Goal: Navigation & Orientation: Find specific page/section

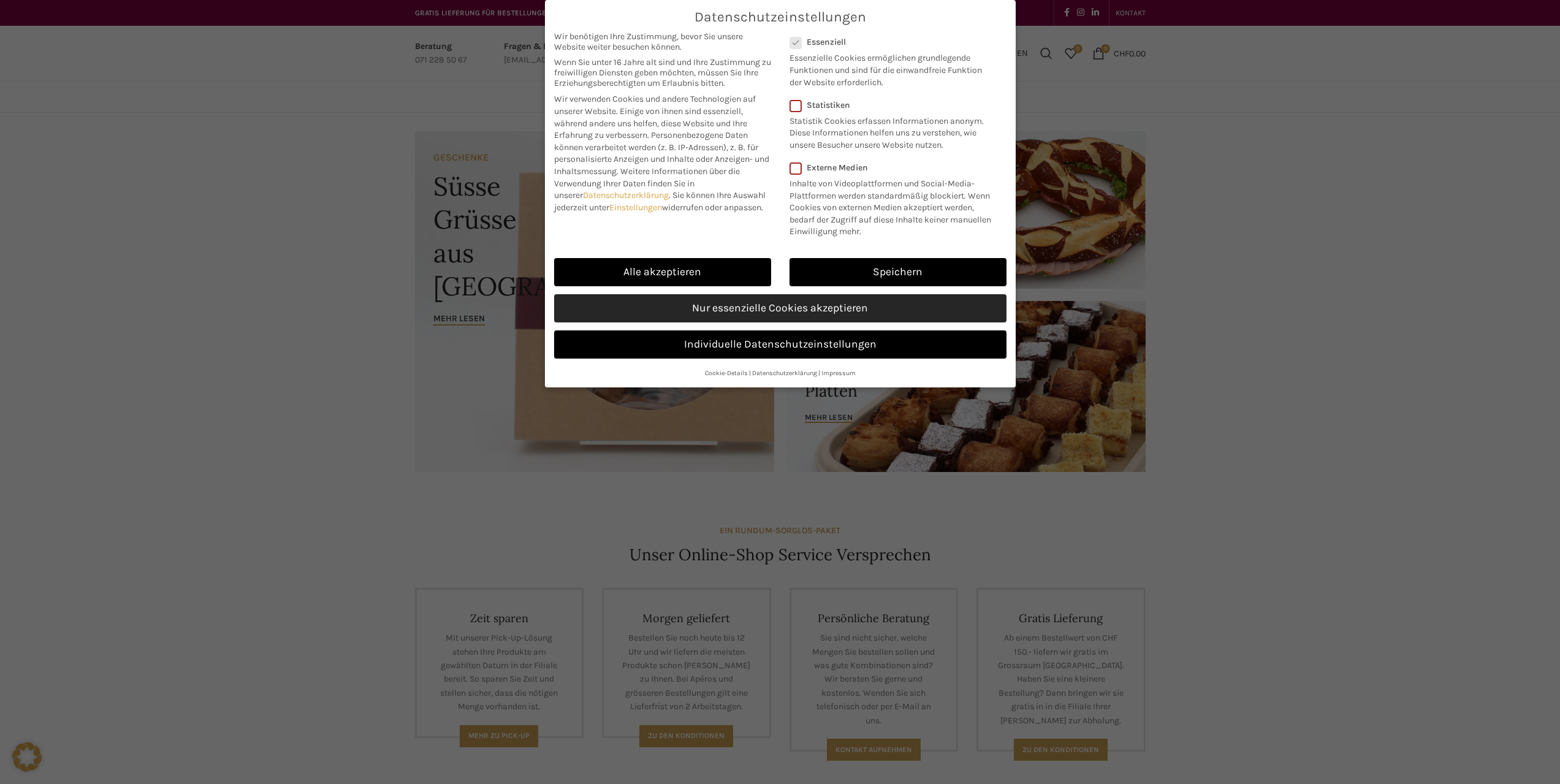
click at [752, 307] on link "Nur essenzielle Cookies akzeptieren" at bounding box center [780, 308] width 453 height 28
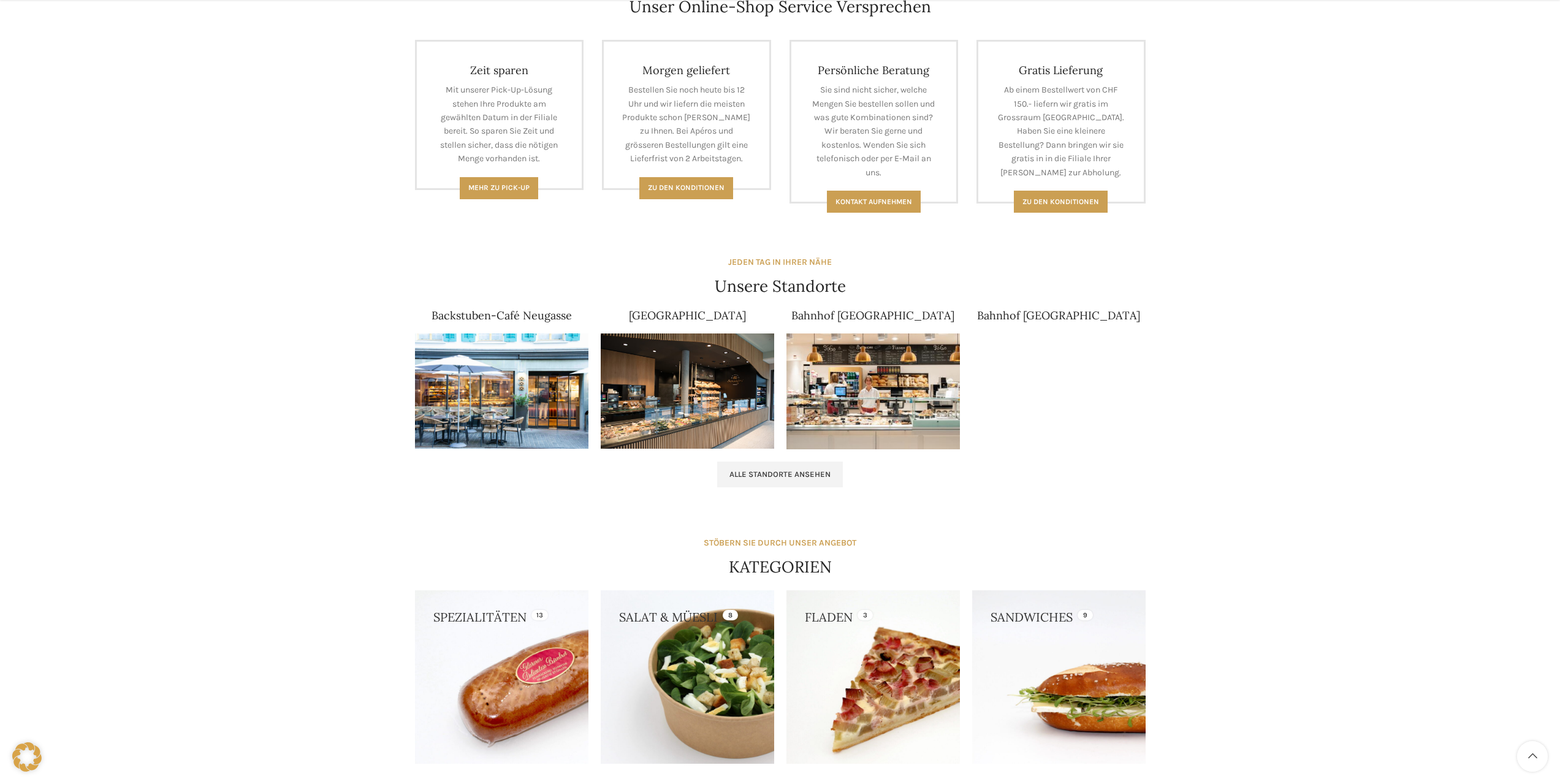
scroll to position [551, 0]
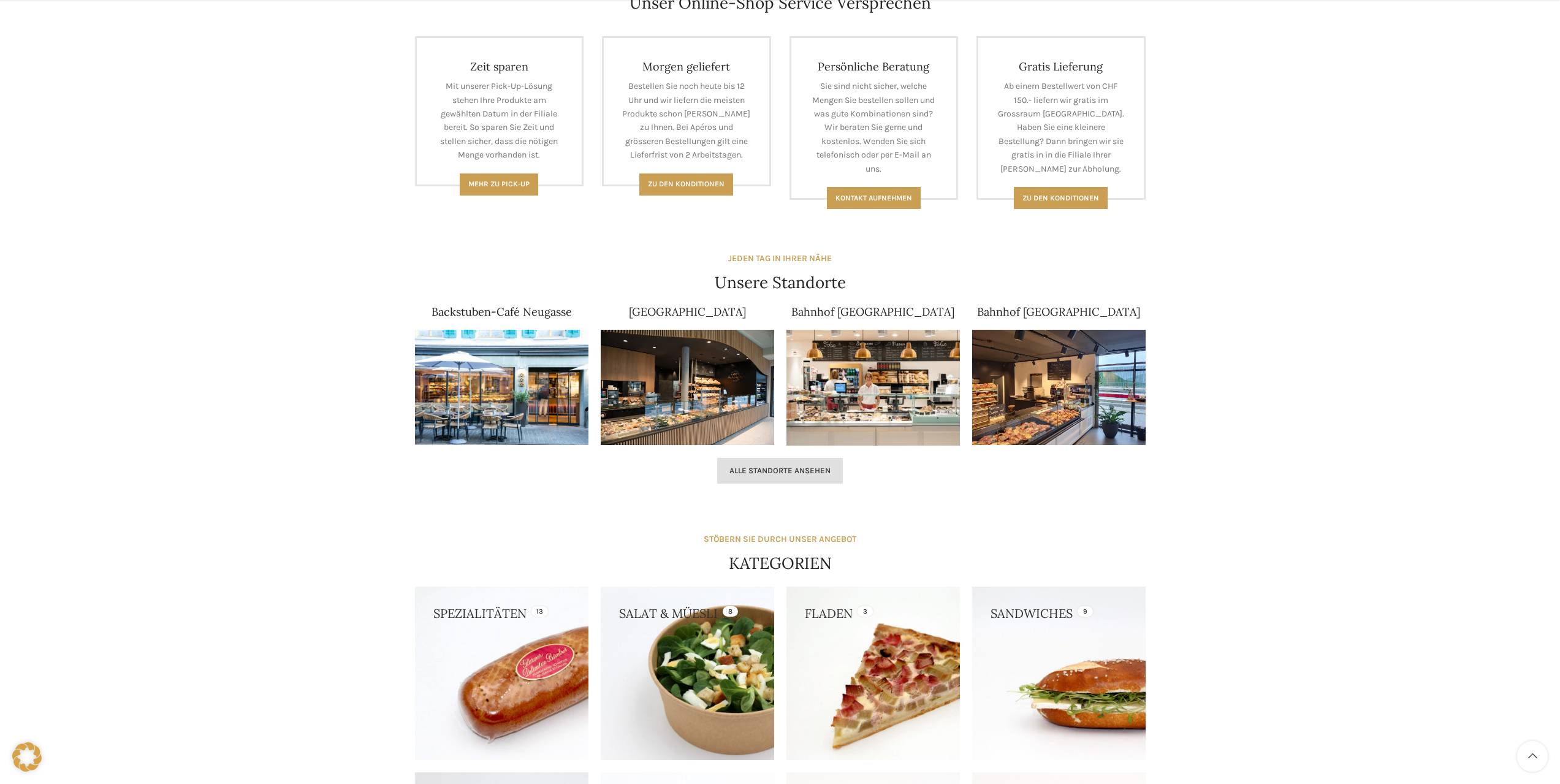
click at [736, 475] on span "Alle Standorte ansehen" at bounding box center [780, 470] width 101 height 10
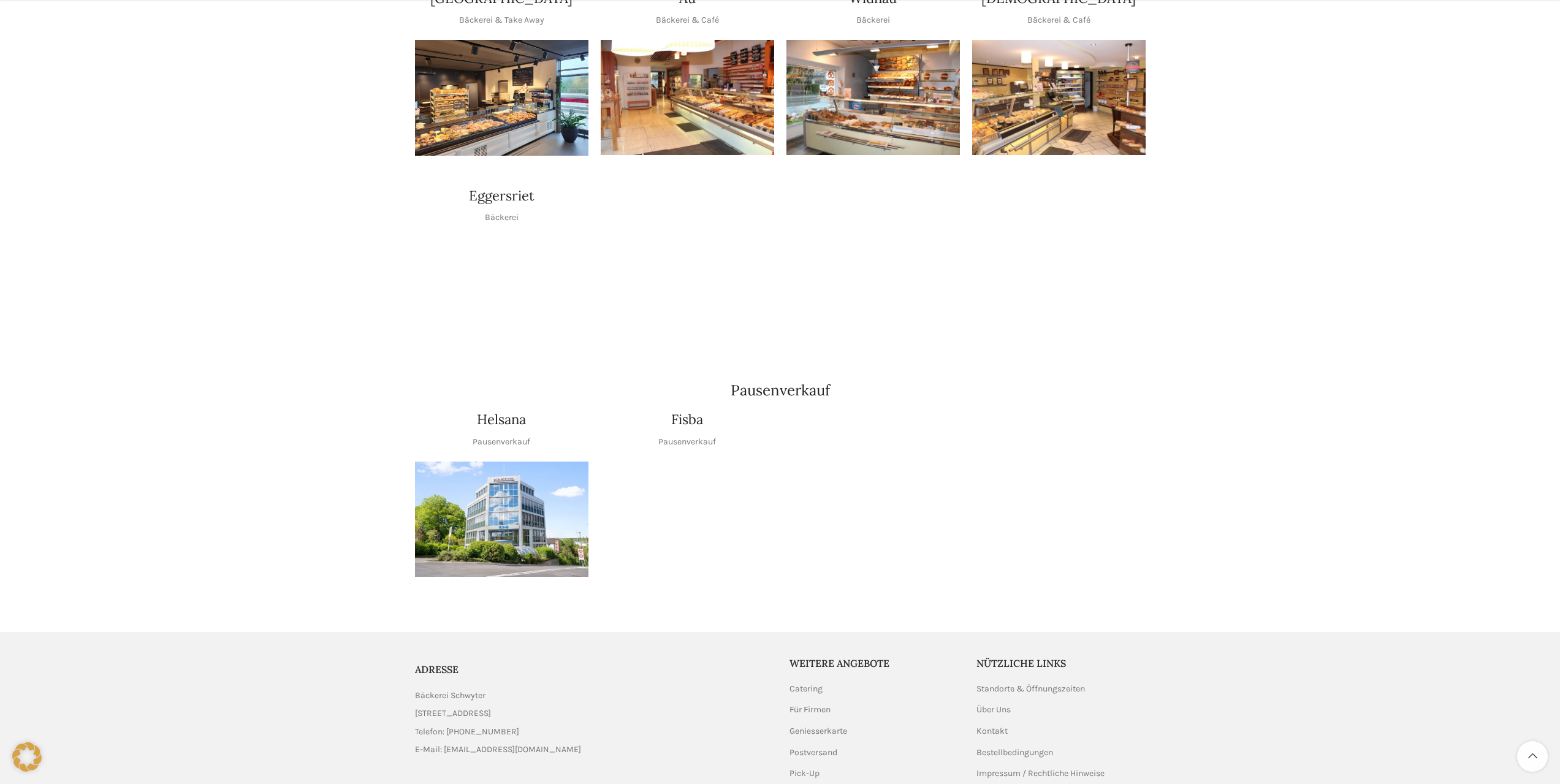
scroll to position [1226, 0]
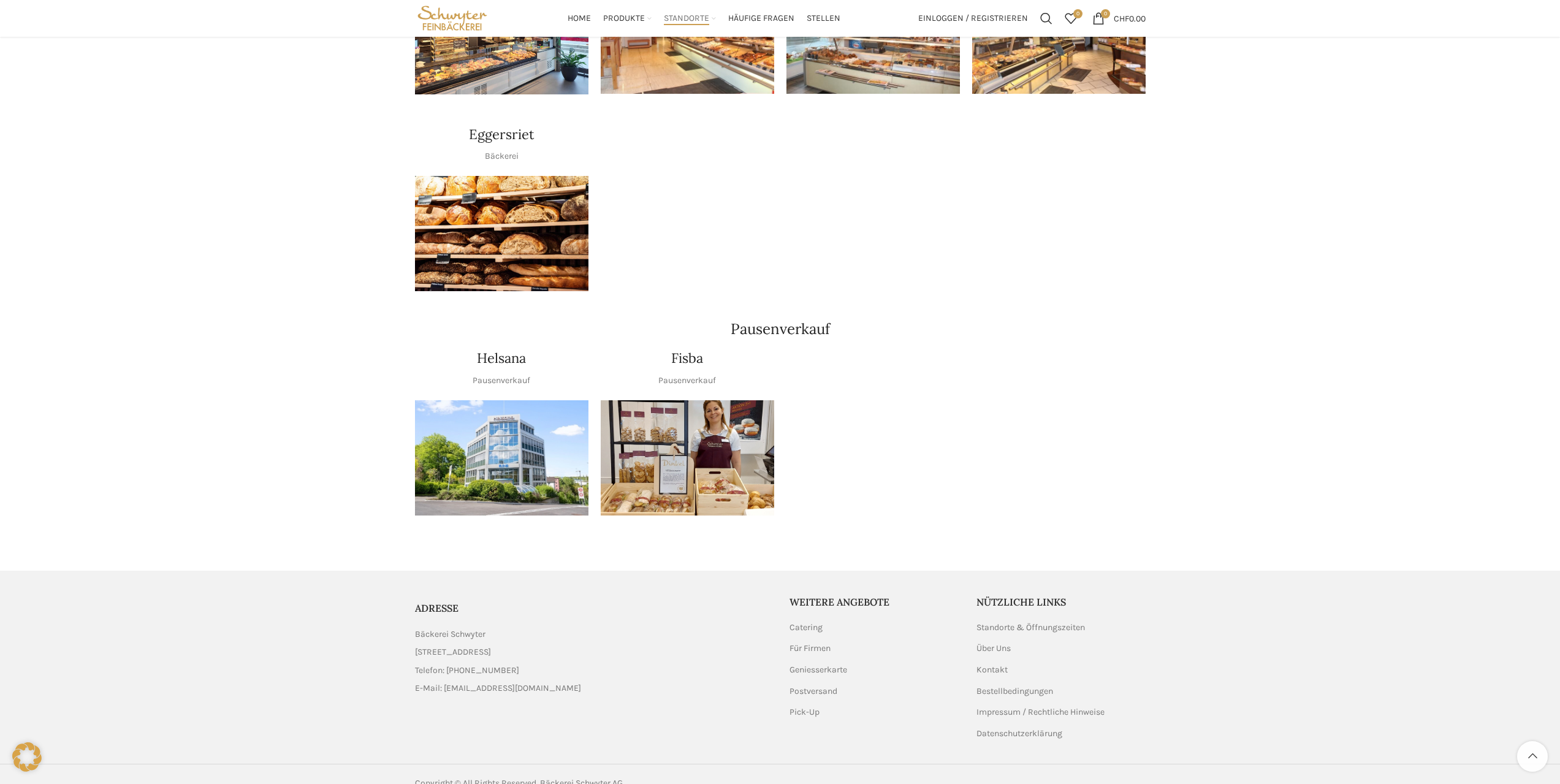
drag, startPoint x: 414, startPoint y: 634, endPoint x: 558, endPoint y: 630, distance: 144.1
click at [558, 630] on div "ADRESSE Bäckerei Schwyter Schuppisstrasse 17, 9016 St. Gallen Telefon: 071 228 …" at bounding box center [593, 648] width 368 height 106
copy span "[STREET_ADDRESS]"
click at [991, 642] on link "Über Uns" at bounding box center [995, 648] width 36 height 12
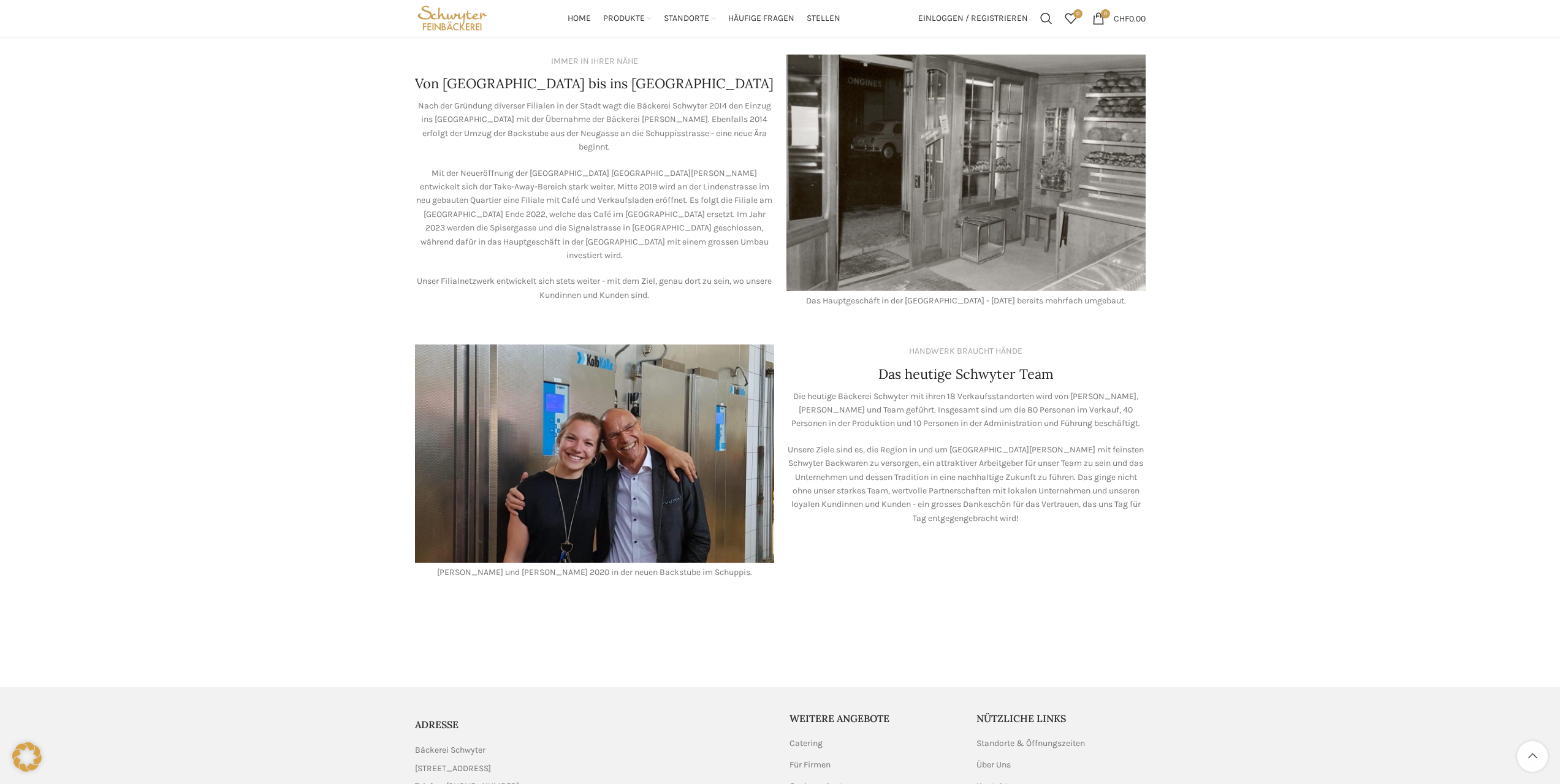
scroll to position [742, 0]
click at [821, 24] on span "Stellen" at bounding box center [823, 18] width 34 height 11
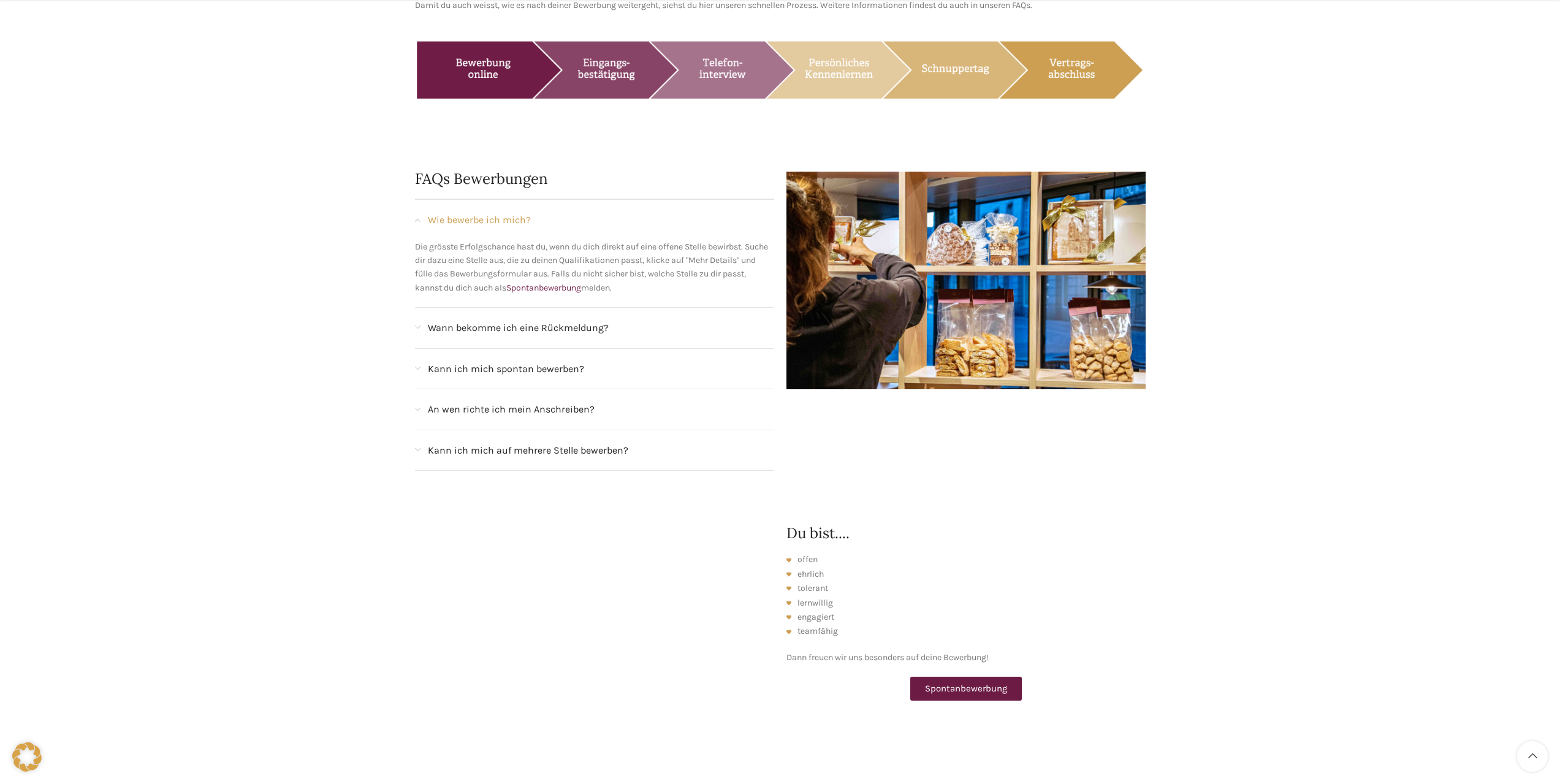
scroll to position [1409, 0]
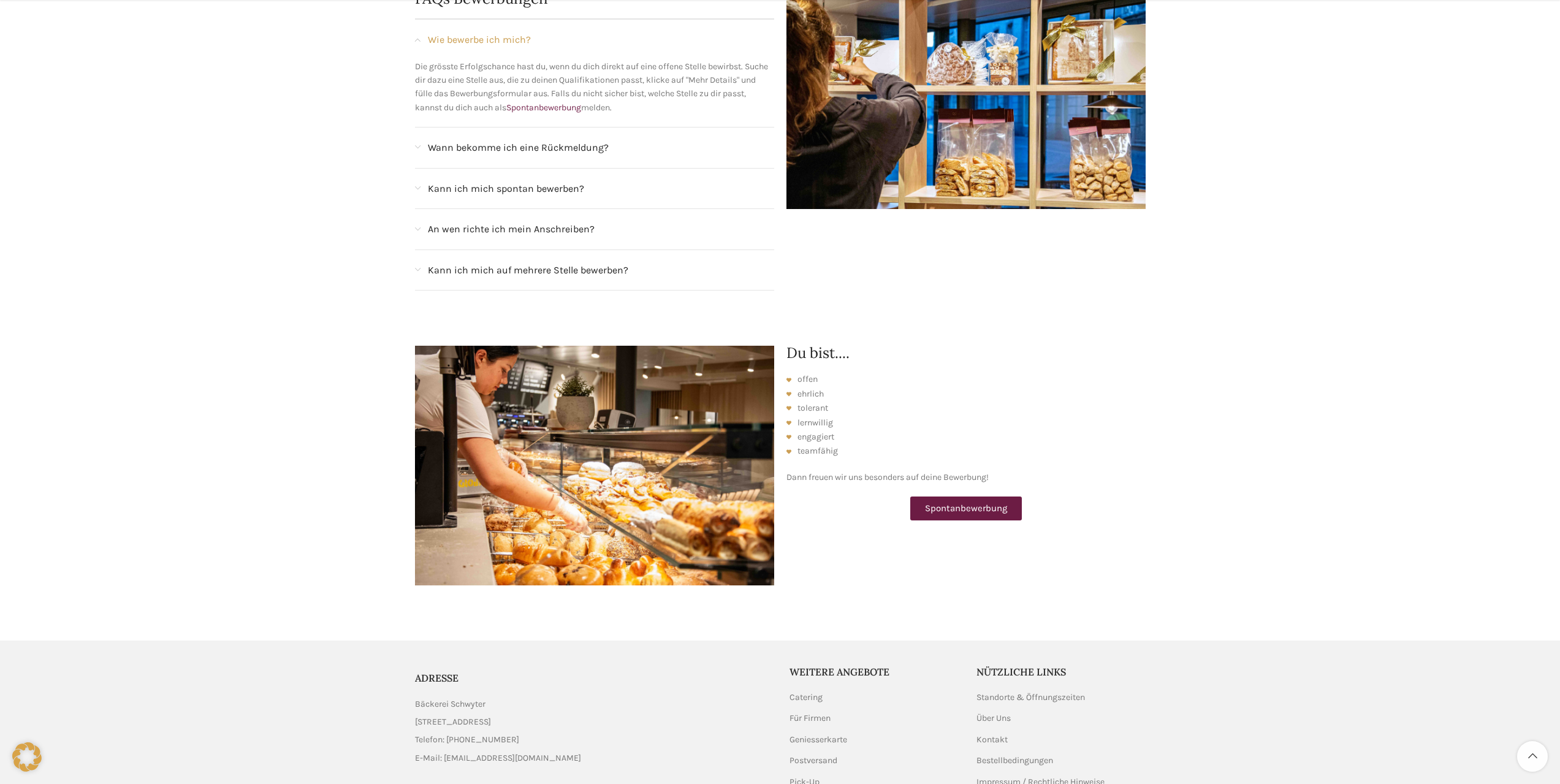
drag, startPoint x: 477, startPoint y: 689, endPoint x: 405, endPoint y: 692, distance: 72.1
click at [405, 692] on div "ADRESSE Bäckerei Schwyter Schuppisstrasse 17, 9016 St. Gallen Telefon: 071 228 …" at bounding box center [780, 737] width 749 height 193
click at [989, 712] on link "Über Uns" at bounding box center [995, 718] width 36 height 12
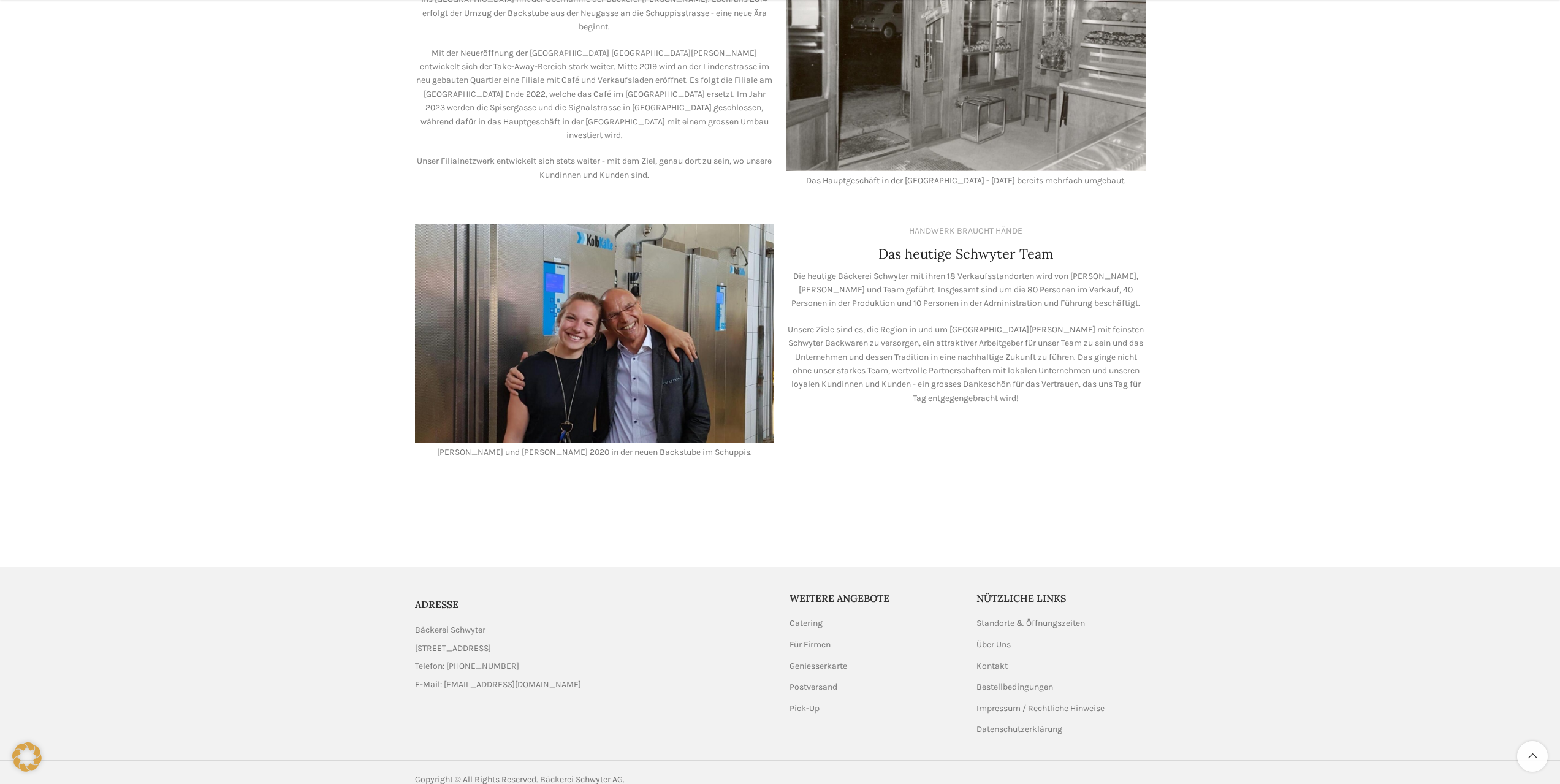
scroll to position [865, 0]
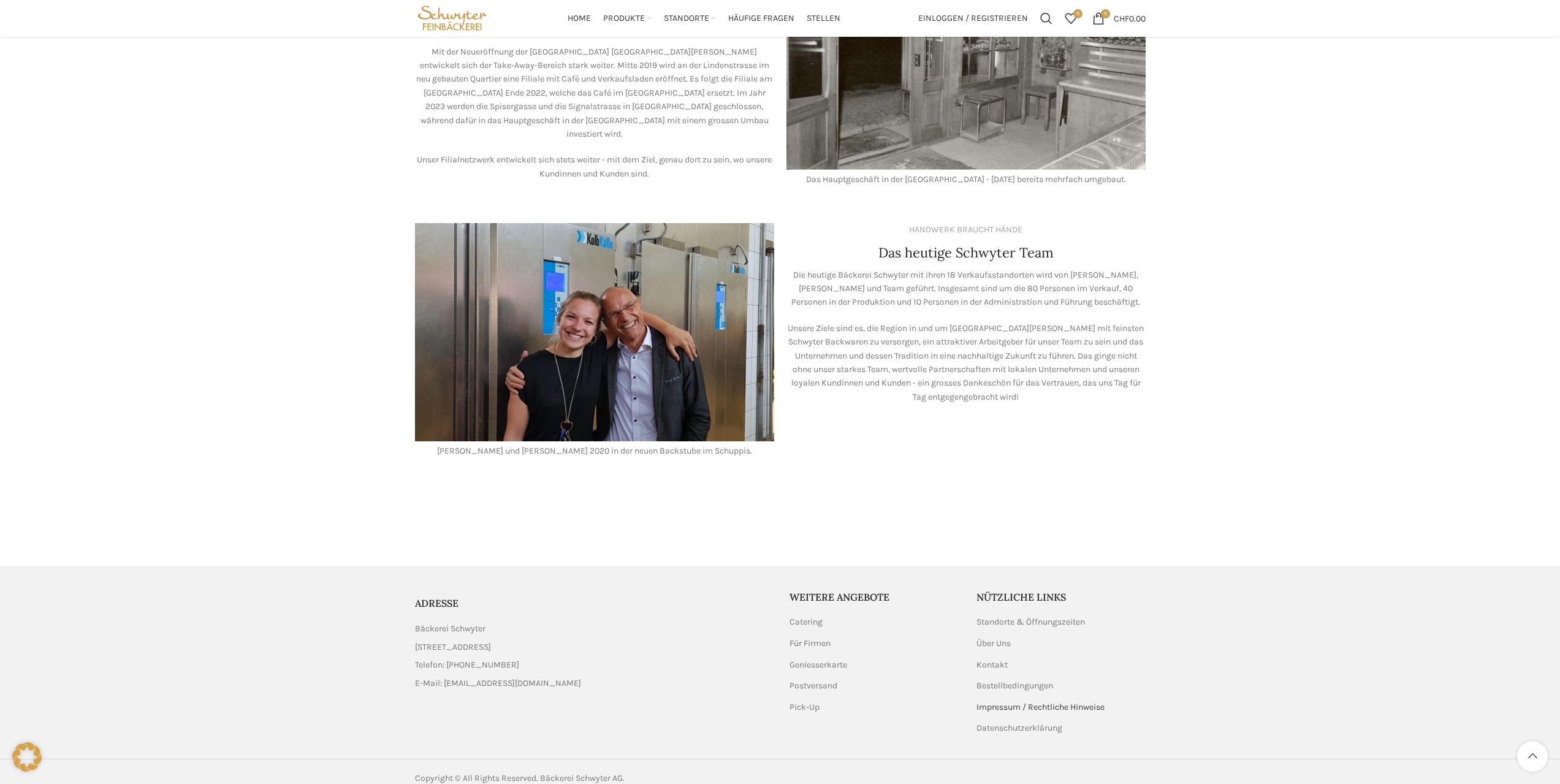
click at [996, 701] on link "Impressum / Rechtliche Hinweise" at bounding box center [1041, 707] width 129 height 12
